Goal: Information Seeking & Learning: Understand process/instructions

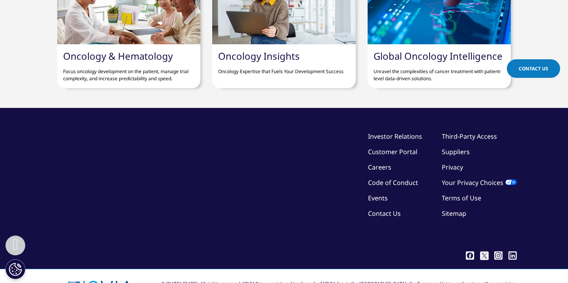
scroll to position [3165, 0]
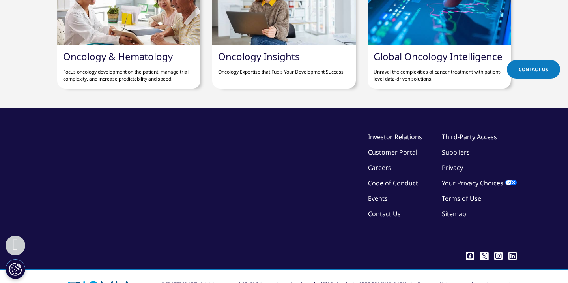
click at [454, 132] on link "Third-Party Access" at bounding box center [469, 136] width 55 height 9
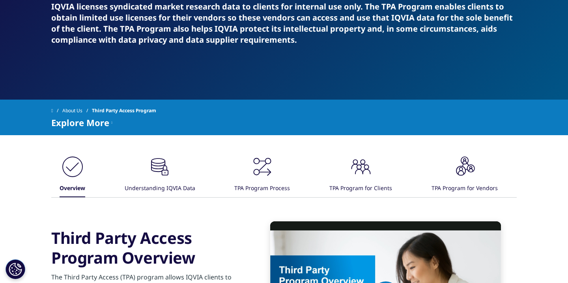
scroll to position [118, 0]
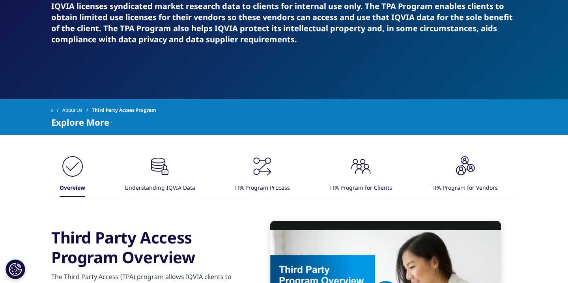
click at [469, 177] on icon ".cls-1{fill:#231f20;}" at bounding box center [465, 166] width 24 height 24
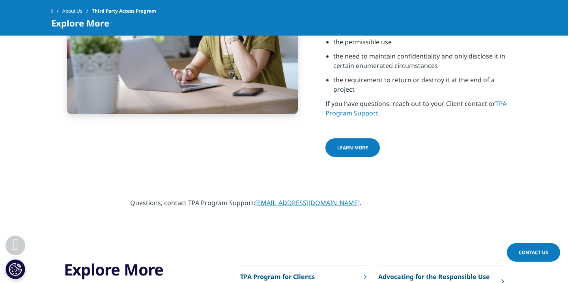
scroll to position [446, 0]
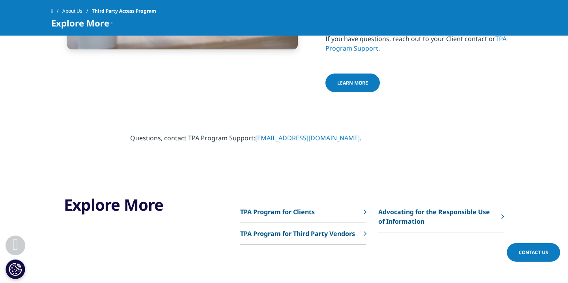
click at [327, 228] on p "TPA Program for Third Party Vendors" at bounding box center [297, 232] width 115 height 9
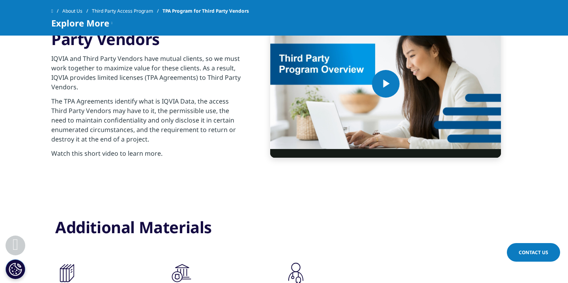
scroll to position [359, 0]
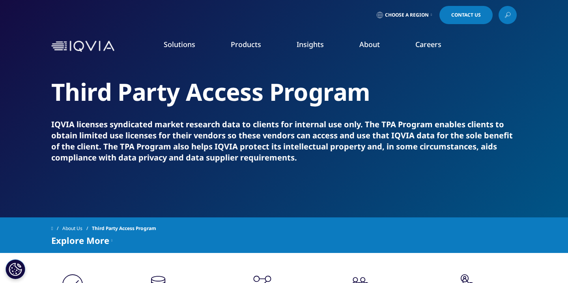
scroll to position [446, 0]
